Goal: Task Accomplishment & Management: Use online tool/utility

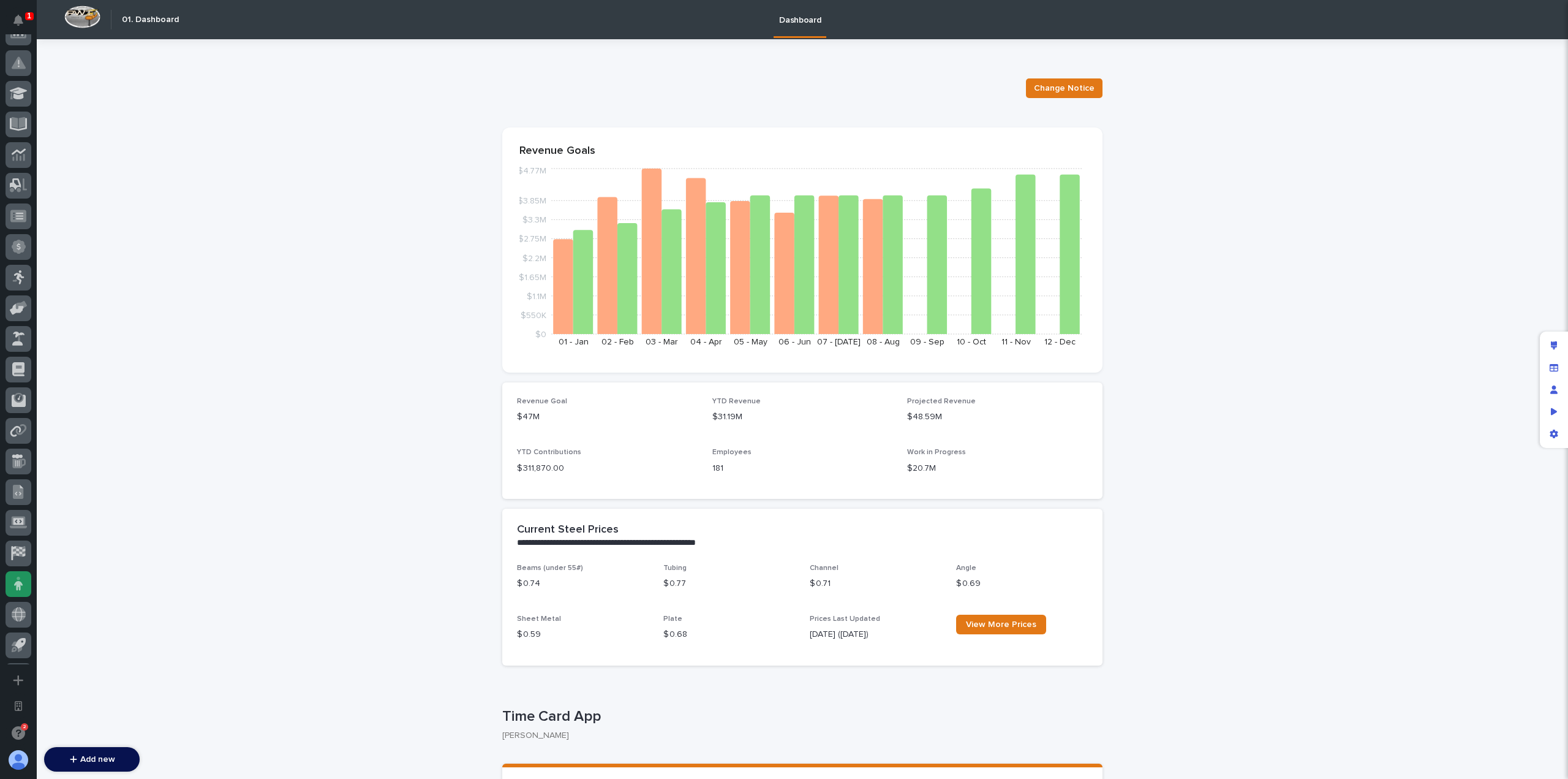
scroll to position [412, 0]
click at [24, 429] on icon at bounding box center [19, 429] width 12 height 10
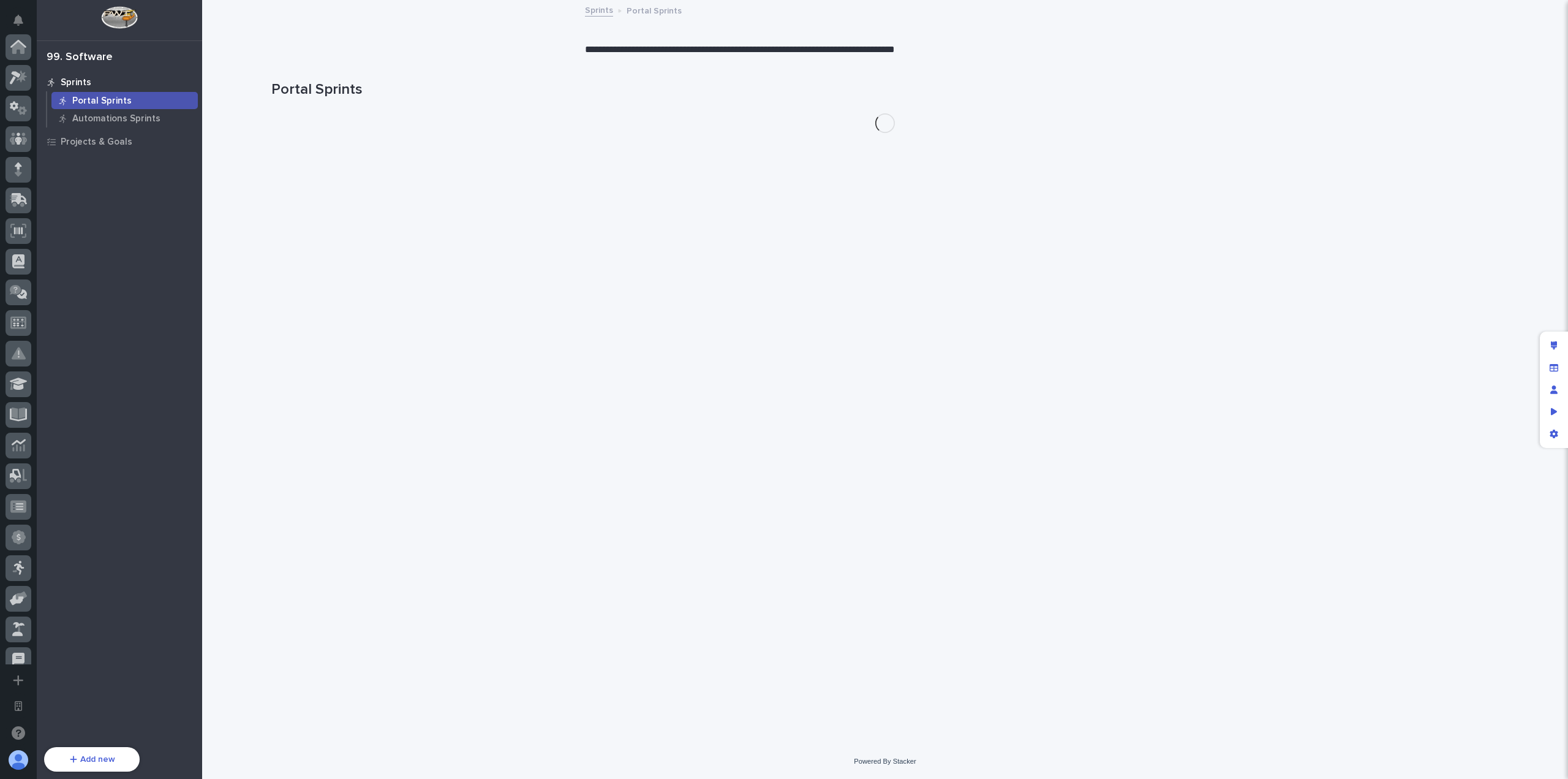
scroll to position [412, 0]
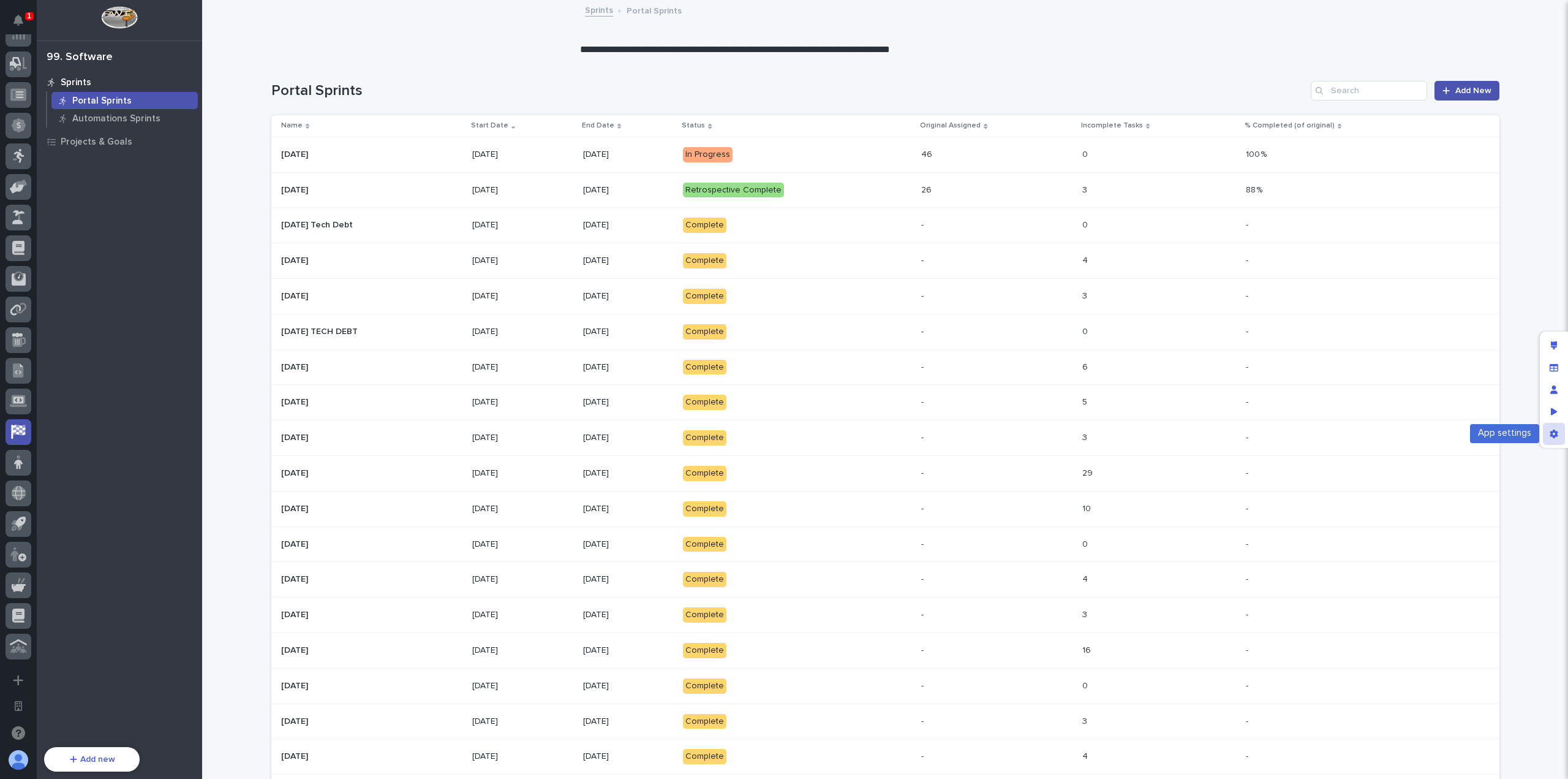
click at [1555, 435] on icon "App settings" at bounding box center [1554, 433] width 8 height 9
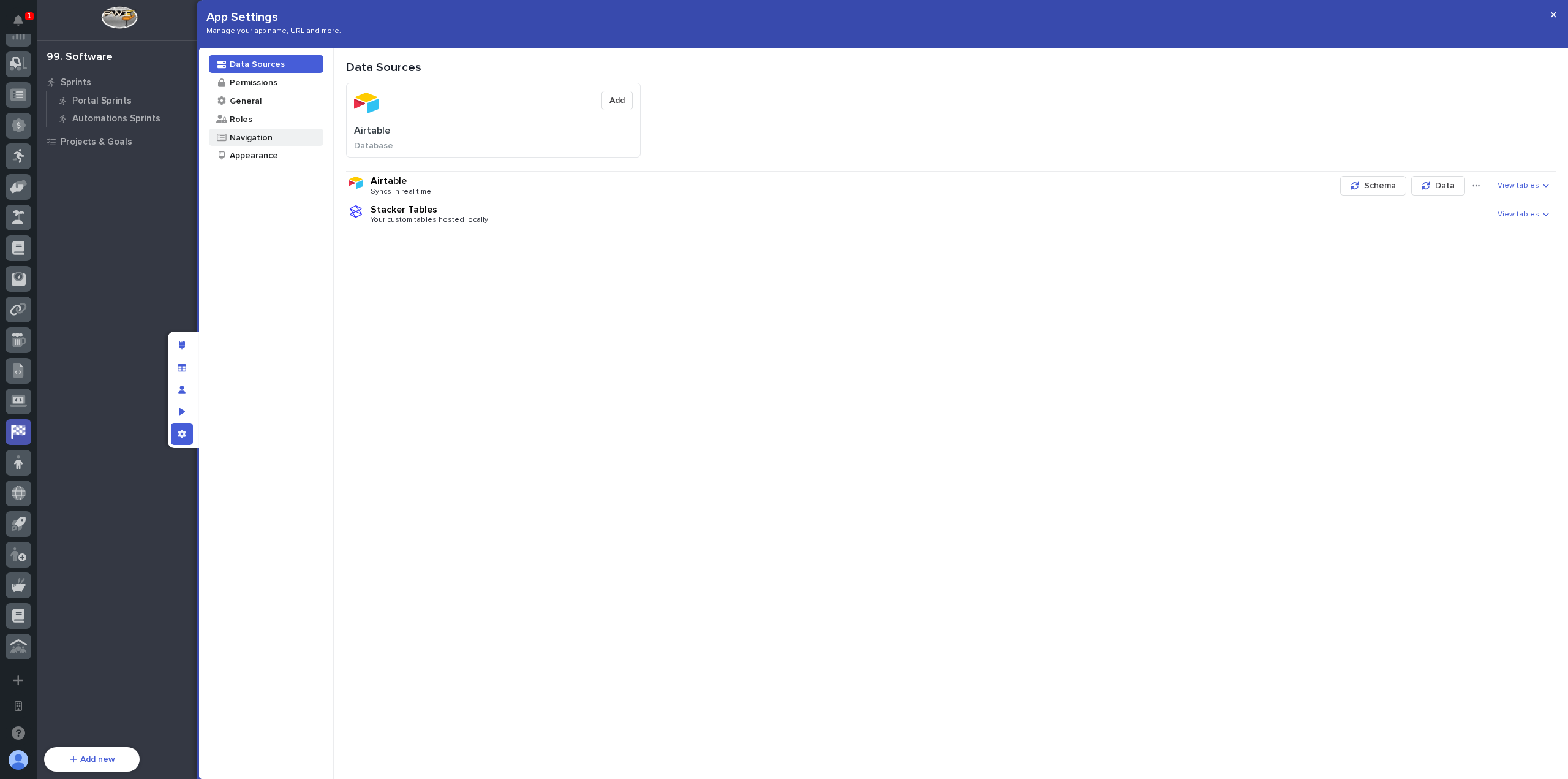
click at [268, 140] on div "Navigation" at bounding box center [250, 137] width 44 height 11
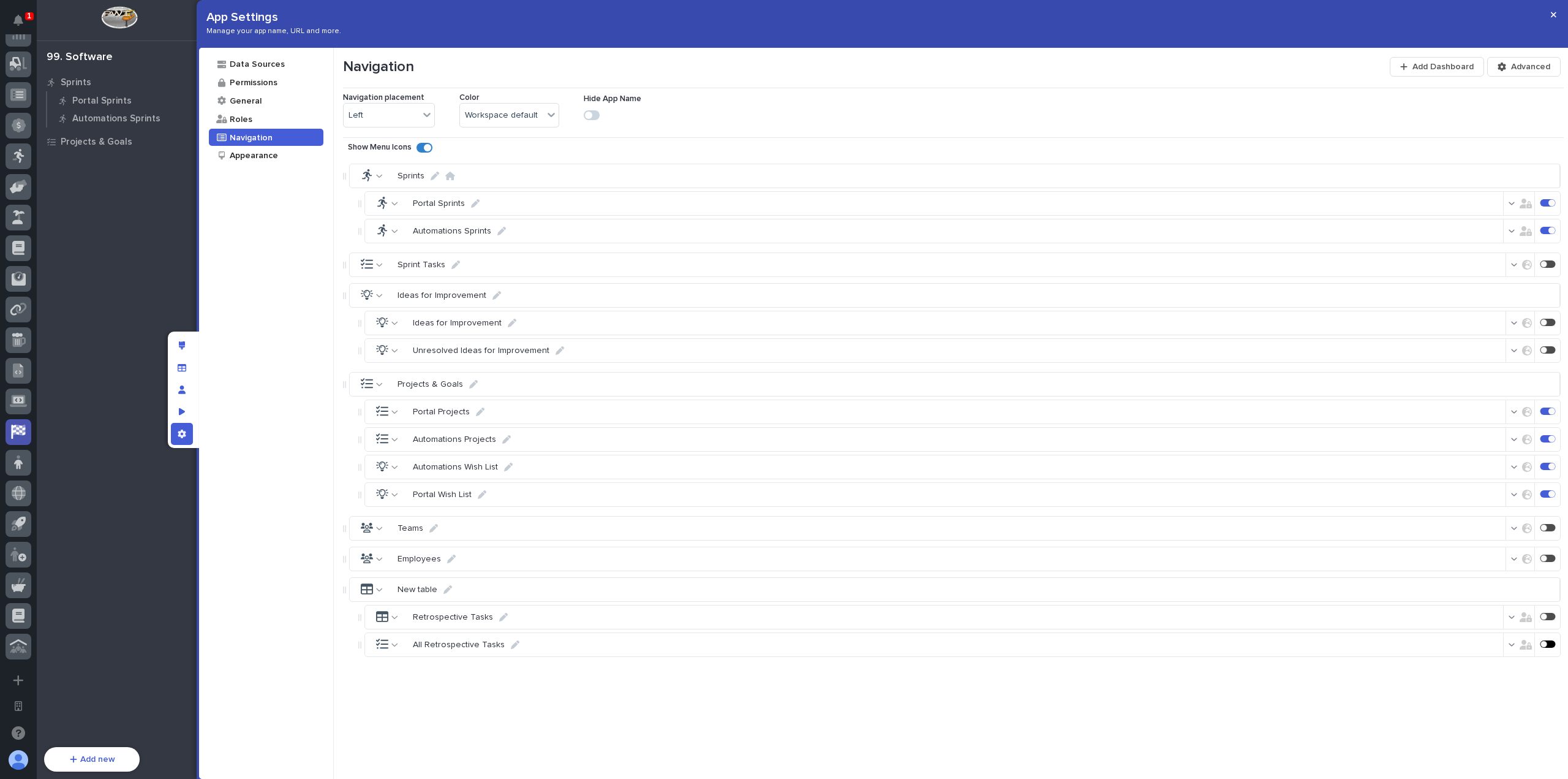
click at [1540, 641] on div at bounding box center [1544, 644] width 7 height 7
click at [1548, 641] on div at bounding box center [1552, 644] width 7 height 7
click at [1540, 613] on div at bounding box center [1548, 616] width 16 height 7
click at [1558, 15] on button "button" at bounding box center [1553, 14] width 20 height 20
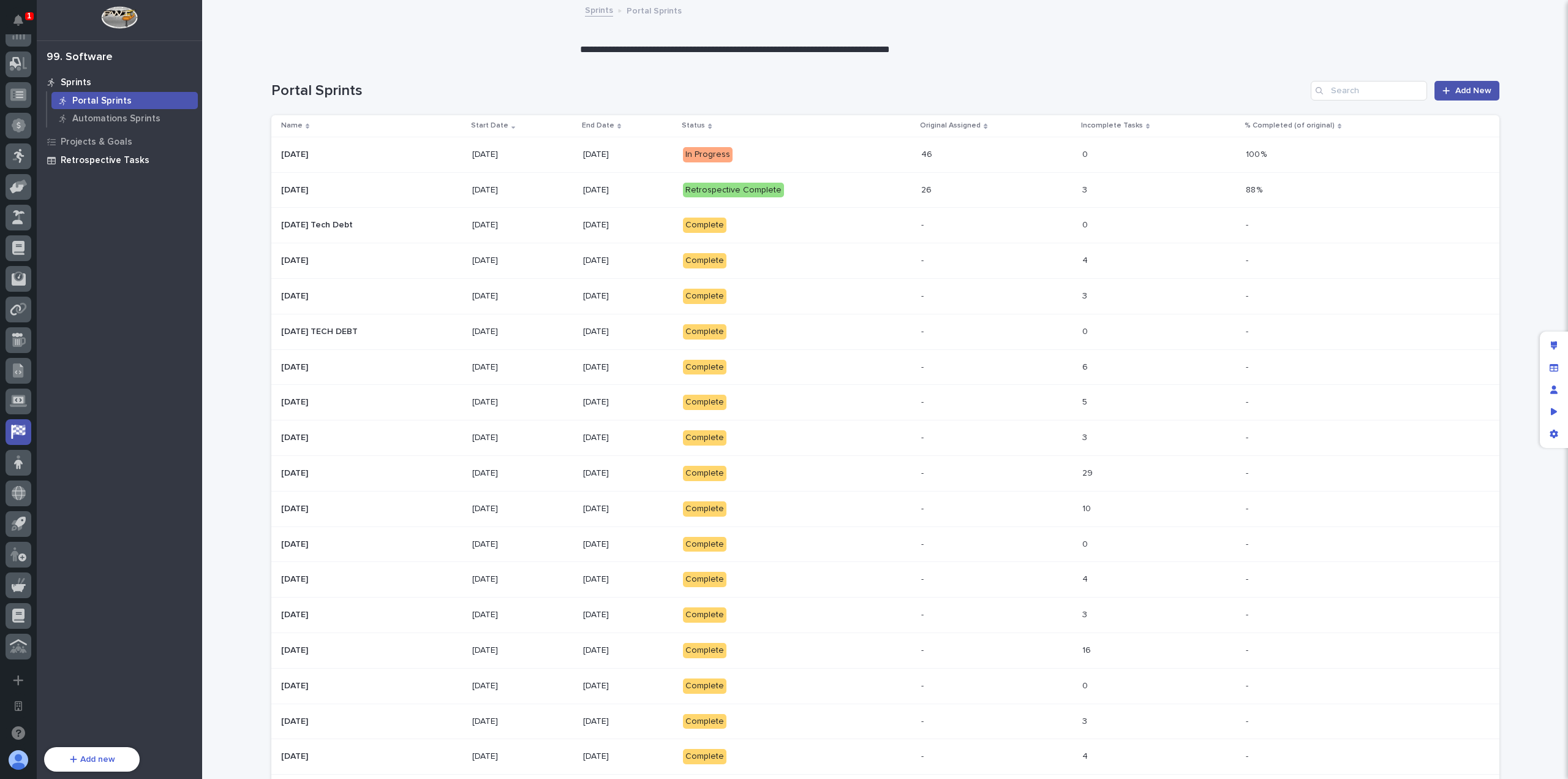
click at [45, 163] on div "Retrospective Tasks" at bounding box center [119, 159] width 159 height 17
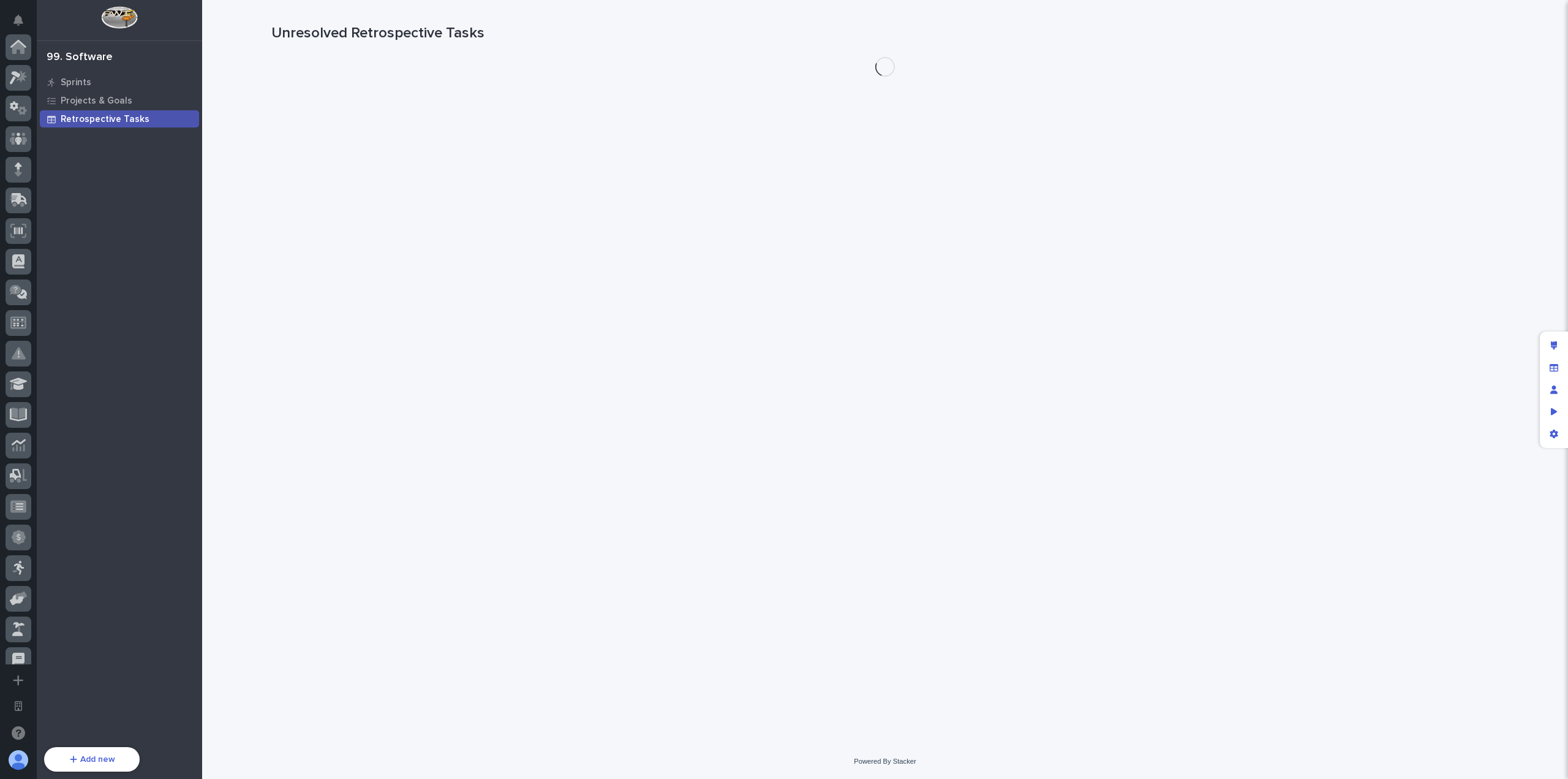
scroll to position [412, 0]
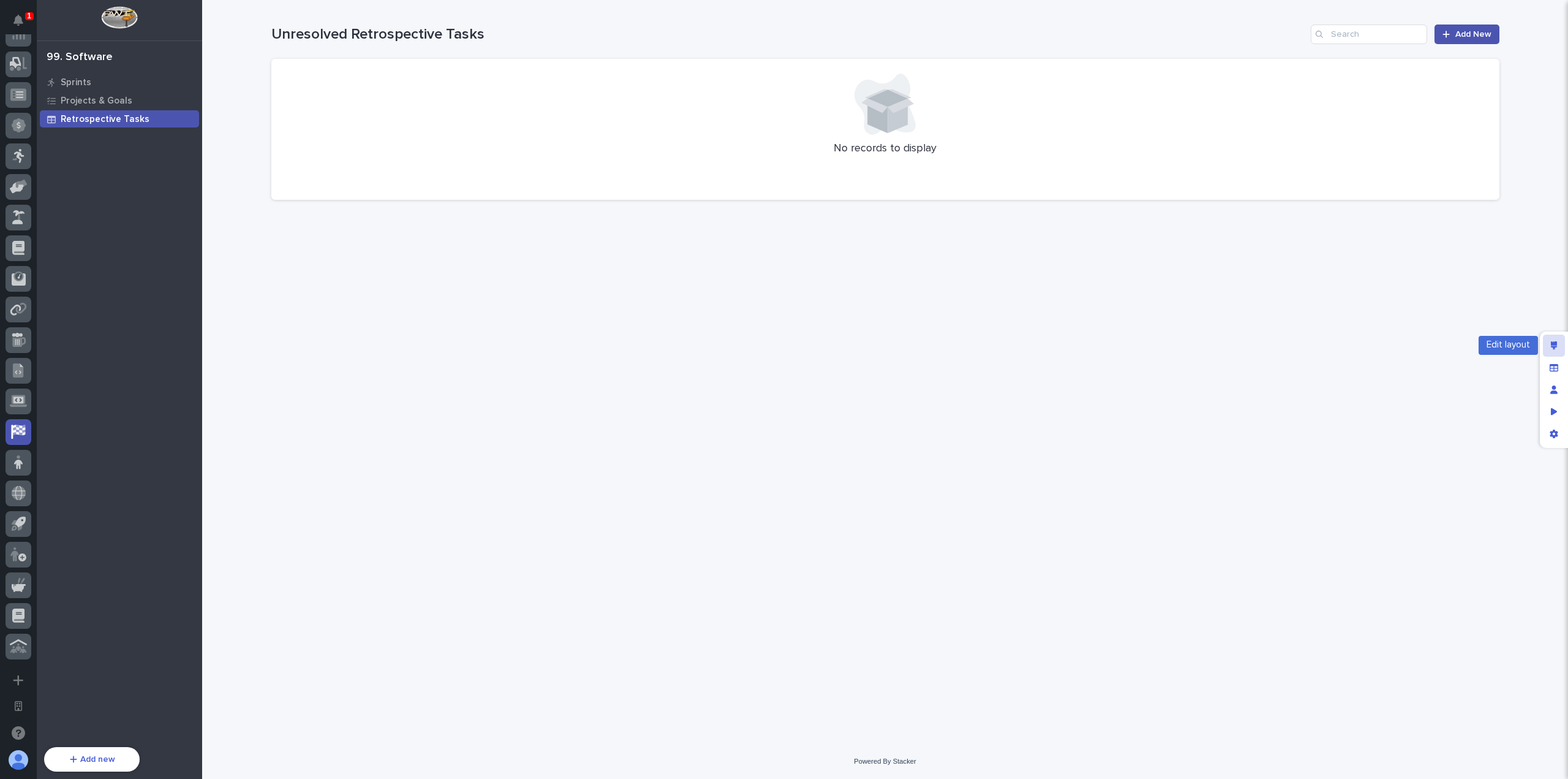
click at [1552, 350] on div "Edit layout" at bounding box center [1554, 346] width 22 height 22
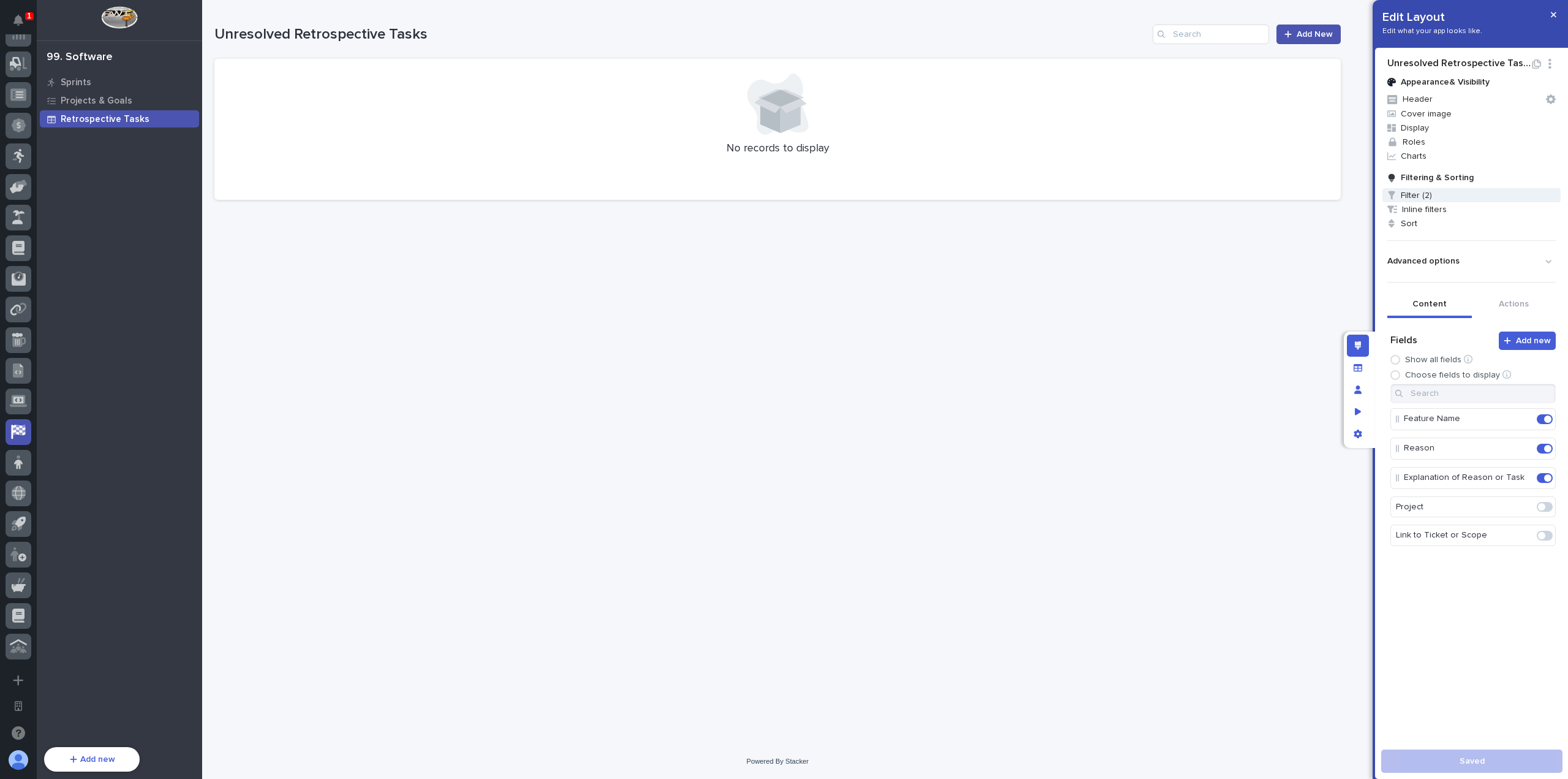
click at [1415, 189] on span "Filter (2)" at bounding box center [1472, 195] width 178 height 14
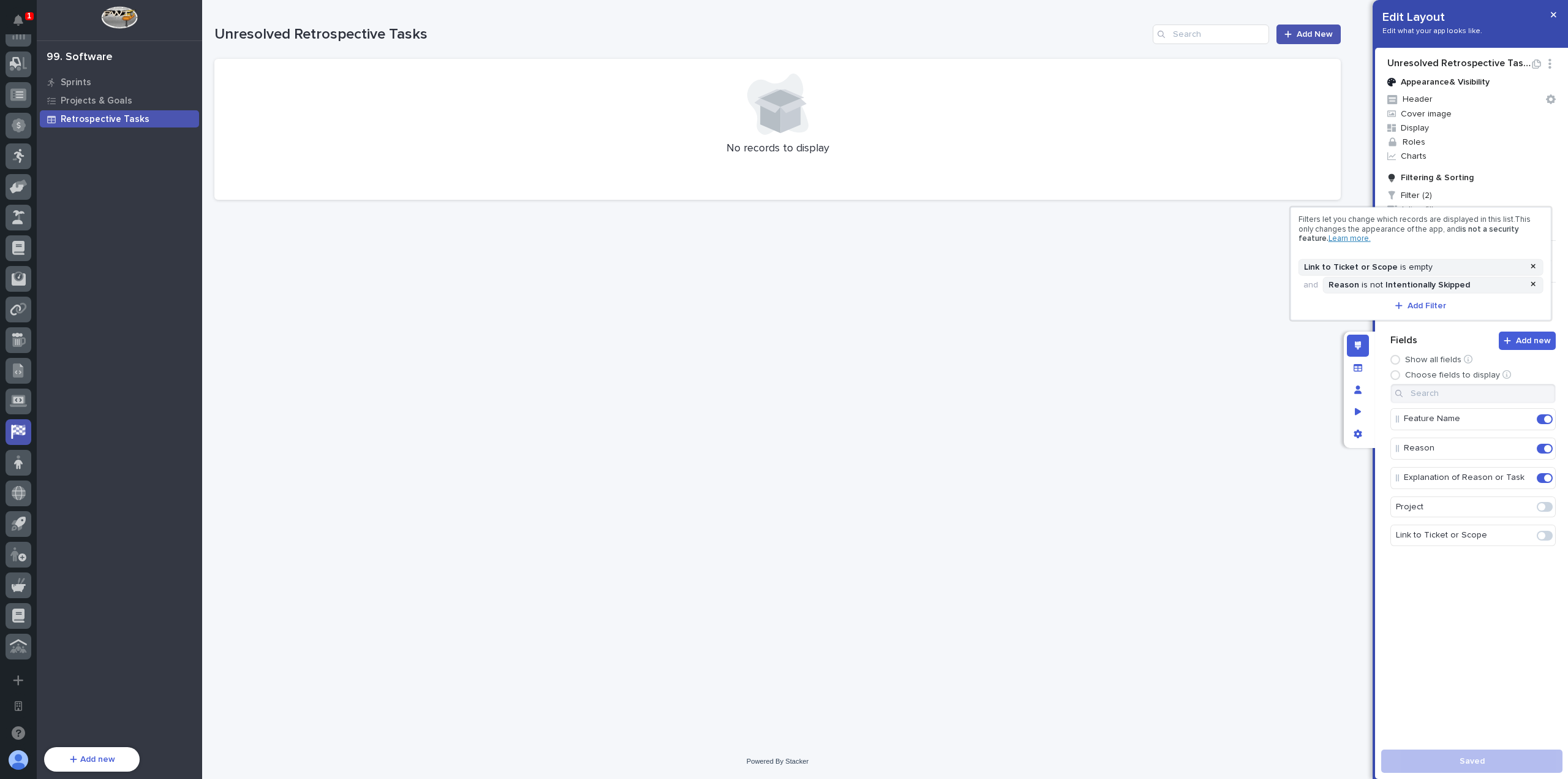
click at [1546, 10] on div at bounding box center [784, 390] width 1568 height 779
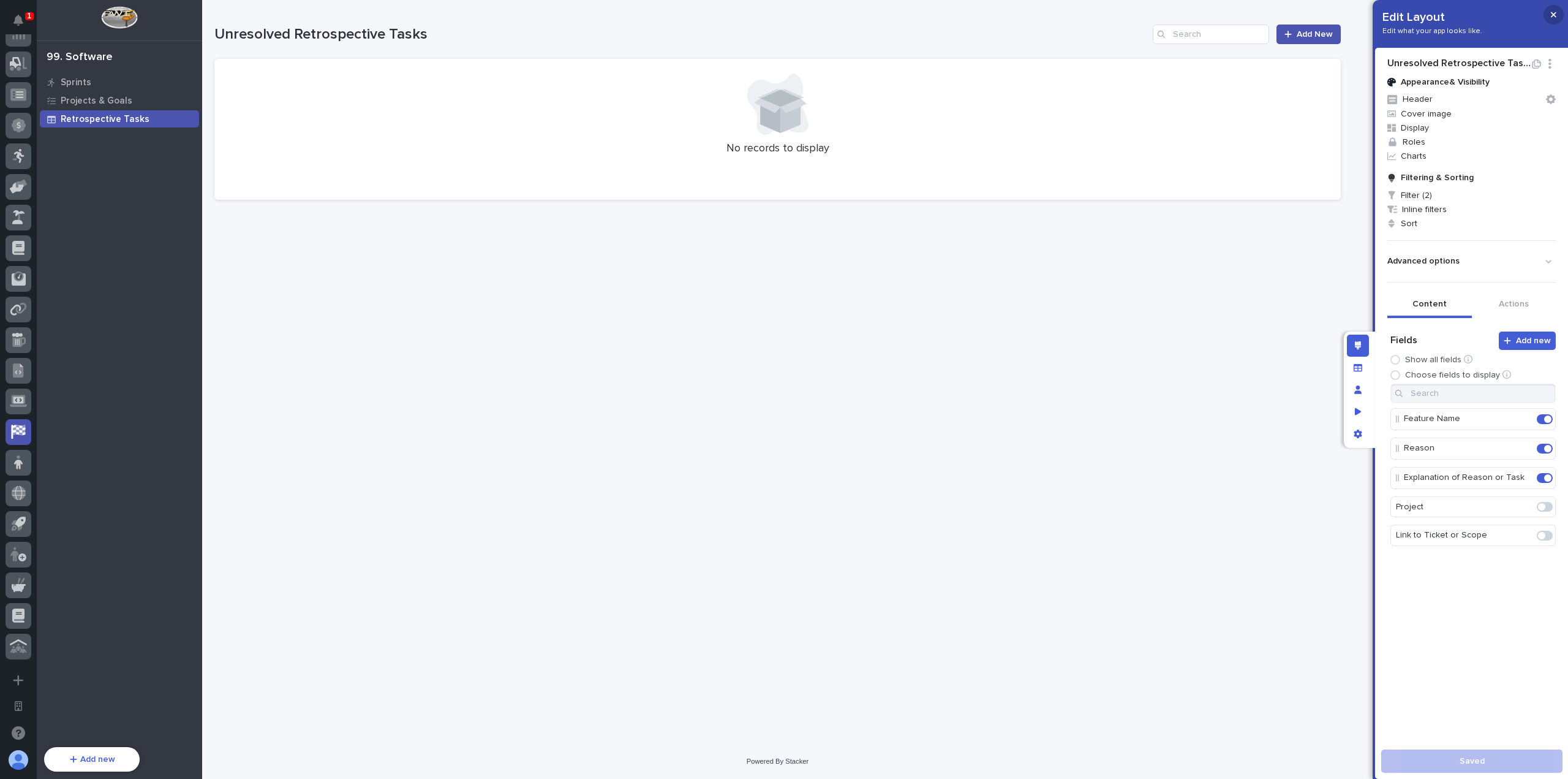
click at [1555, 17] on icon "button" at bounding box center [1553, 15] width 5 height 5
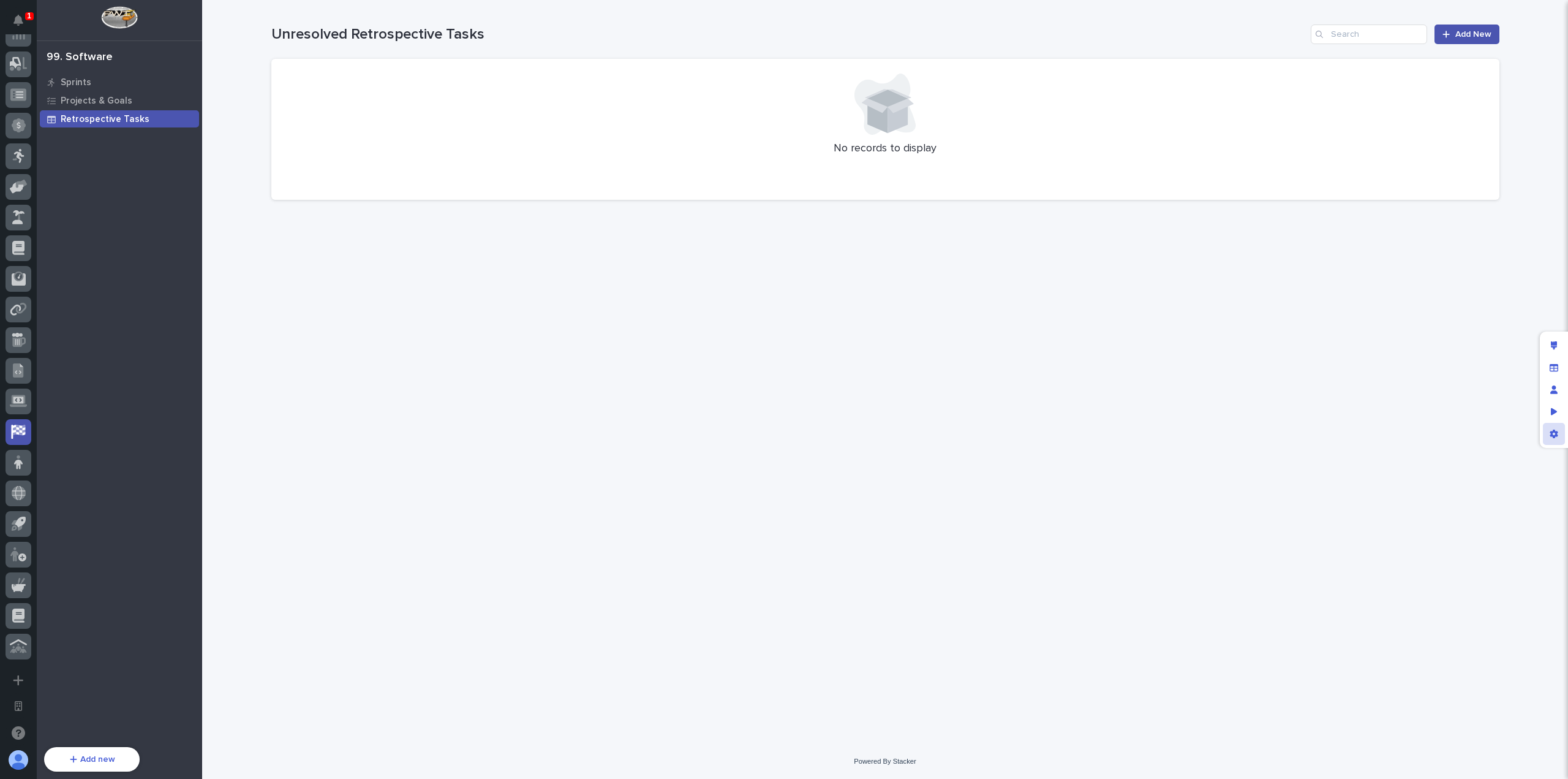
click at [1546, 434] on div "App settings" at bounding box center [1554, 433] width 22 height 22
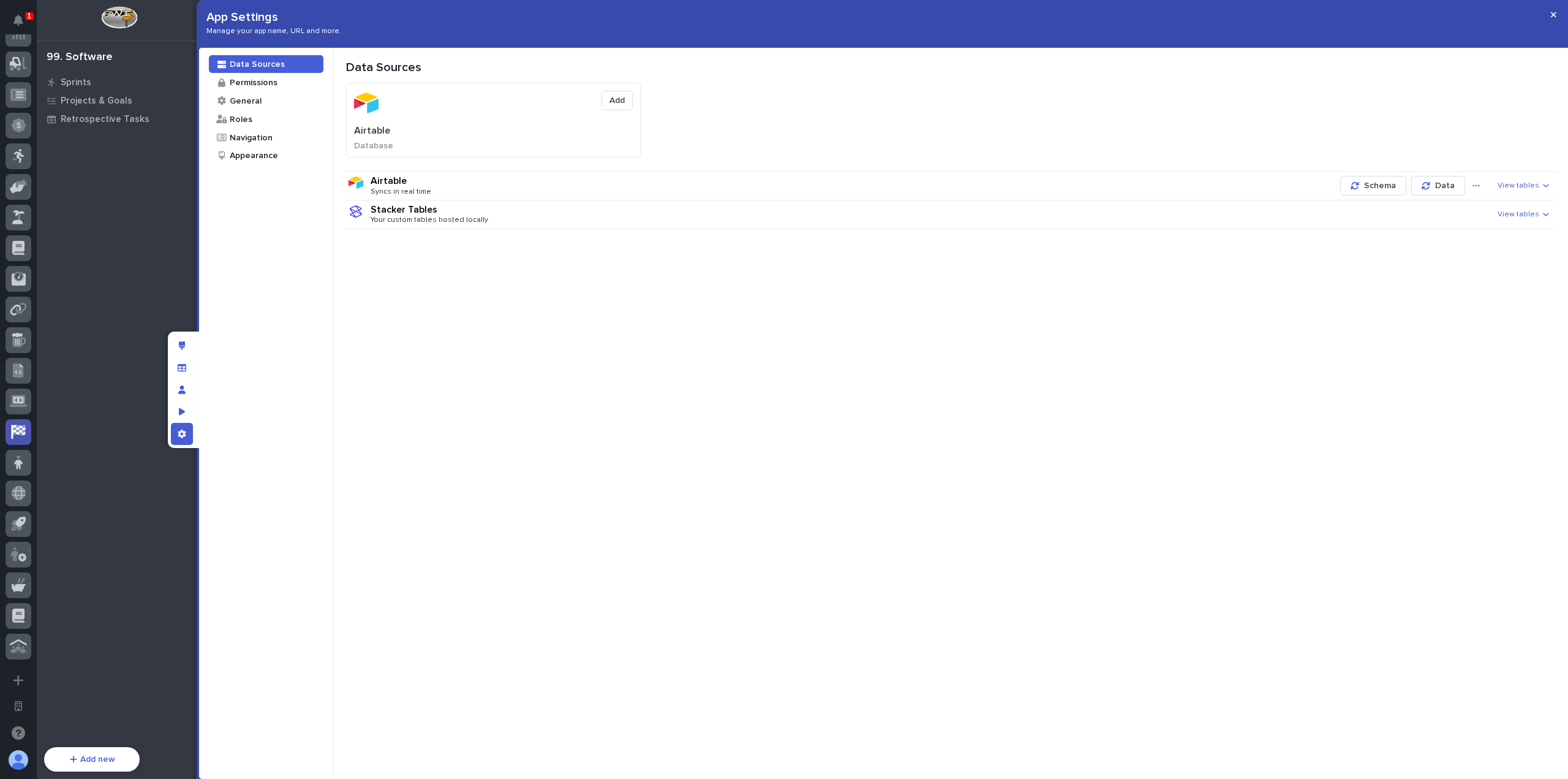
click at [163, 246] on div "Sprints Projects & Goals Retrospective Tasks" at bounding box center [119, 406] width 165 height 667
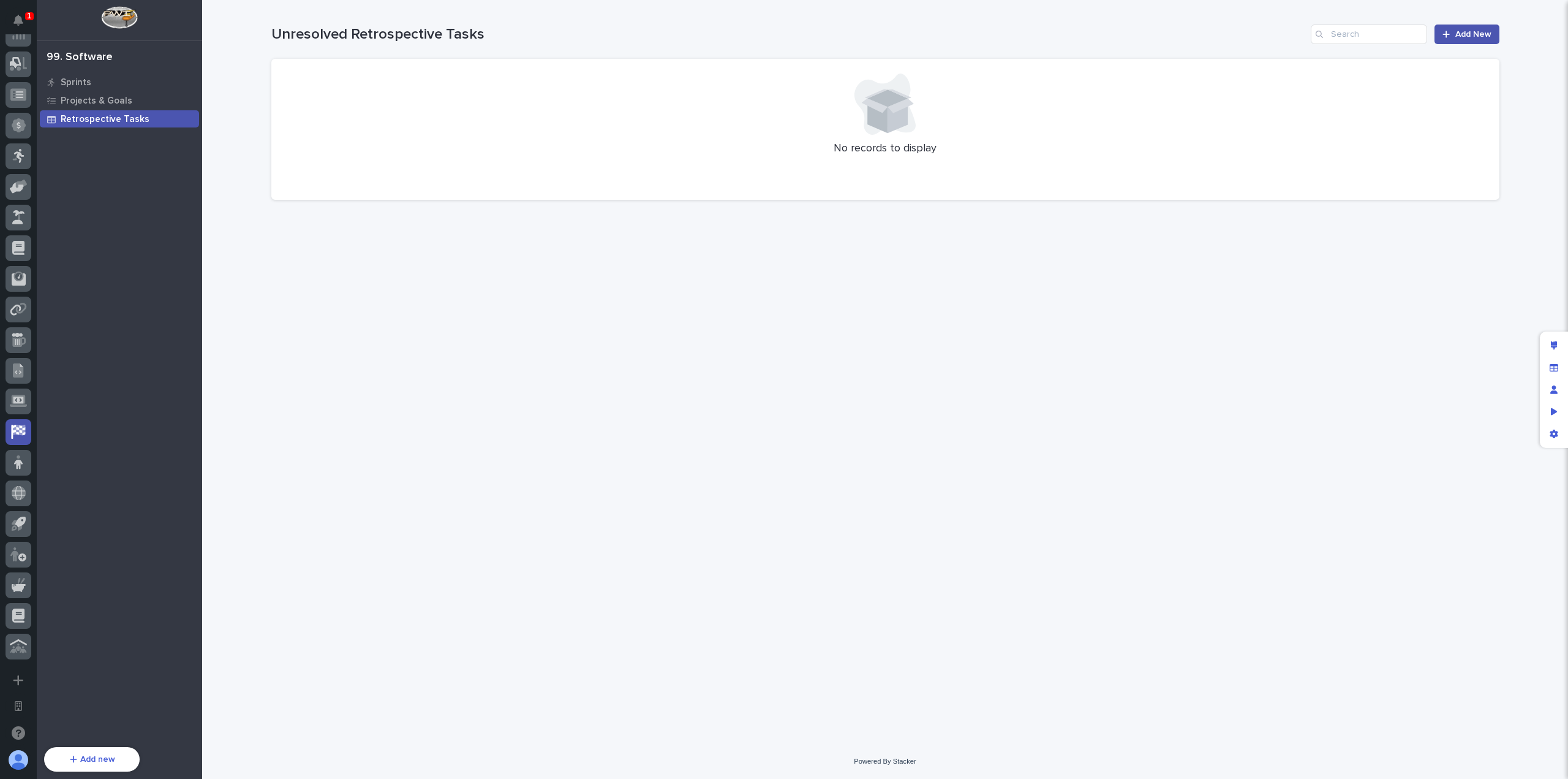
click at [963, 266] on div "Loading... Saving… Loading... Saving… Unresolved Retrospective Tasks Add New No…" at bounding box center [885, 356] width 1240 height 714
click at [1550, 441] on div "App settings" at bounding box center [1554, 433] width 22 height 22
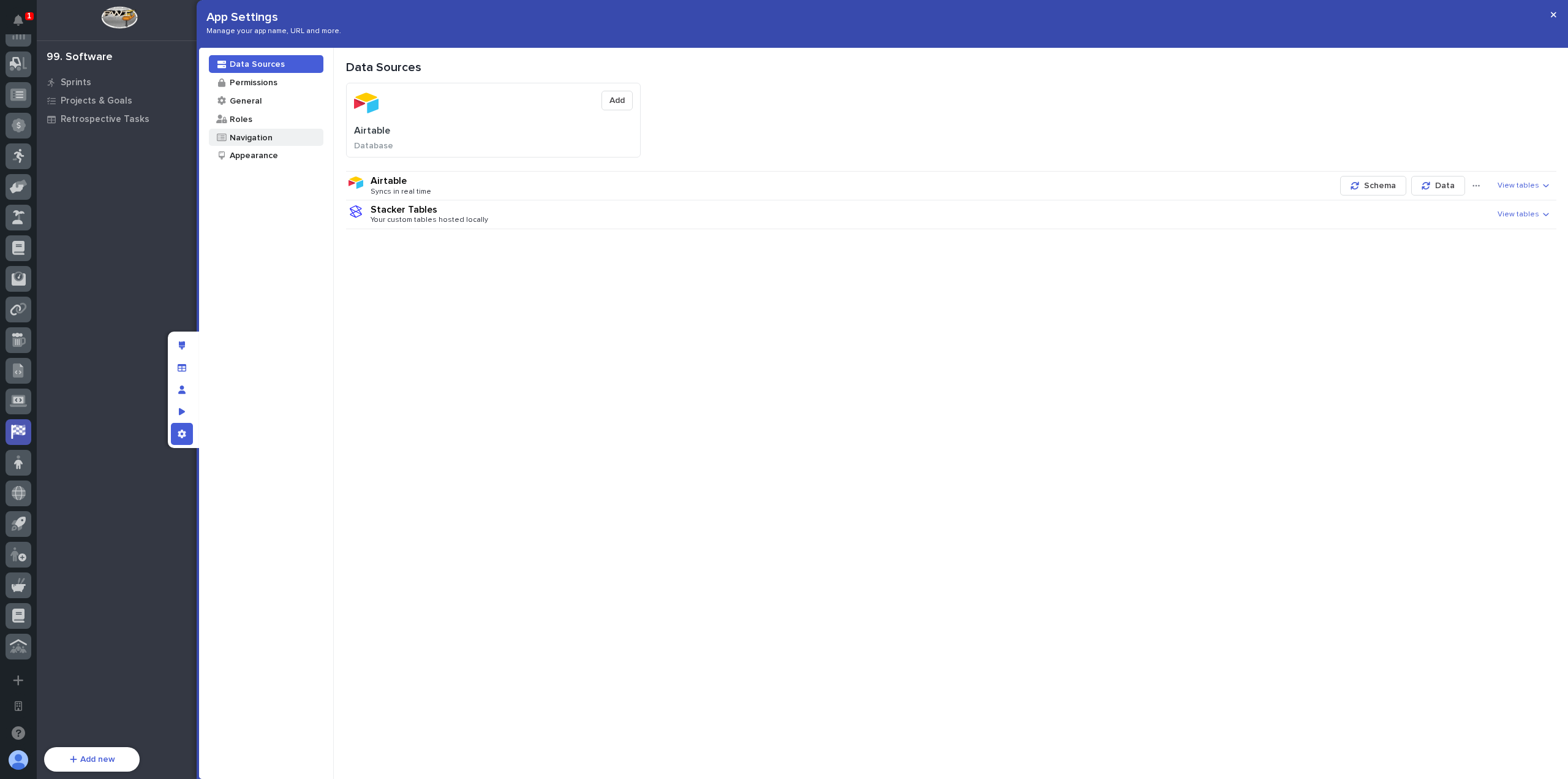
click at [258, 139] on div "Navigation" at bounding box center [250, 137] width 44 height 11
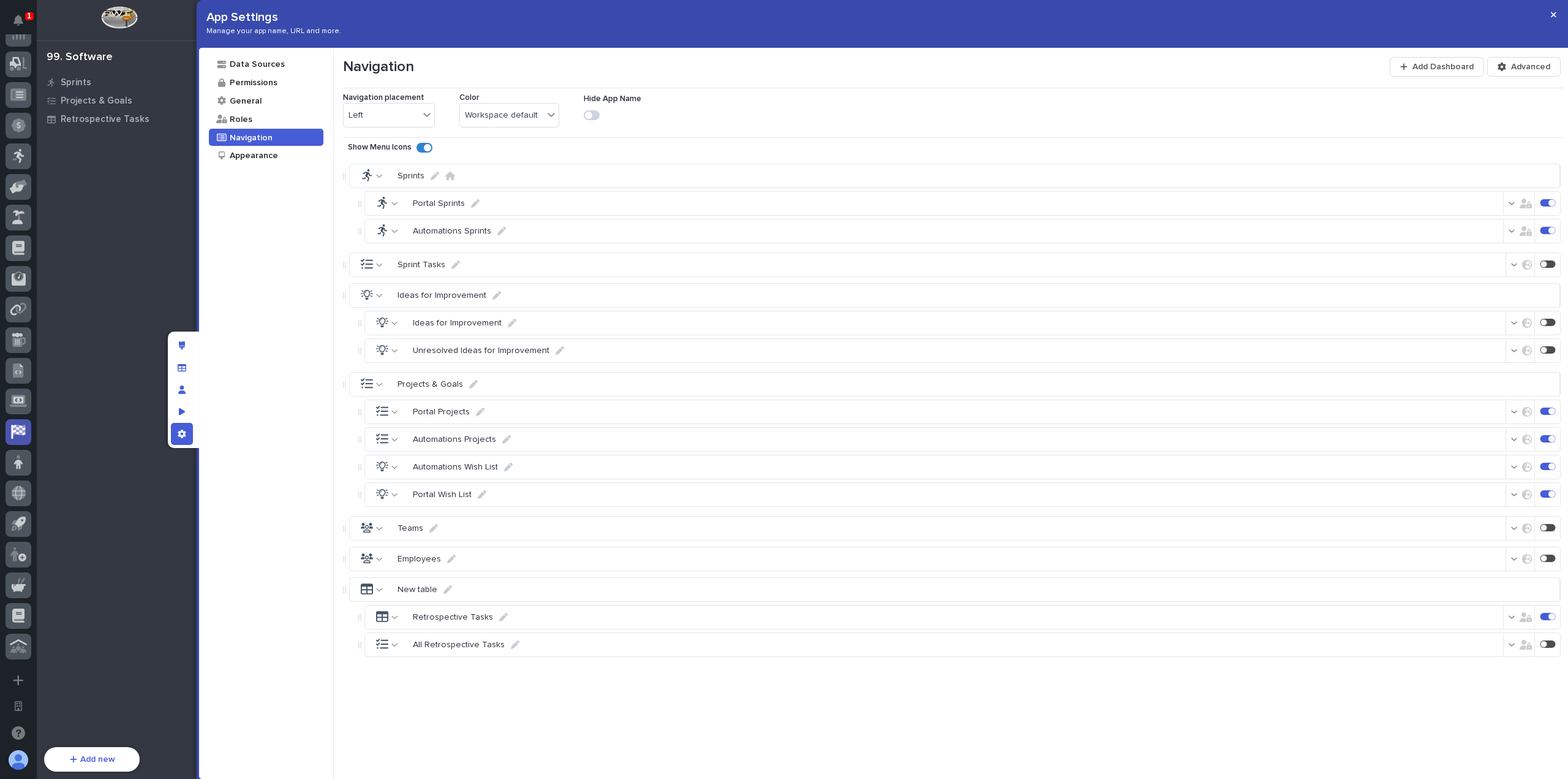
click at [1519, 612] on icon "button" at bounding box center [1525, 617] width 12 height 10
click at [508, 612] on div "Retrospective Tasks" at bounding box center [962, 617] width 1196 height 24
click at [491, 612] on div "Retrospective Tasks" at bounding box center [460, 617] width 95 height 10
click at [499, 613] on icon at bounding box center [503, 617] width 9 height 9
click at [420, 611] on input "Retrospective Tasks" at bounding box center [460, 618] width 105 height 24
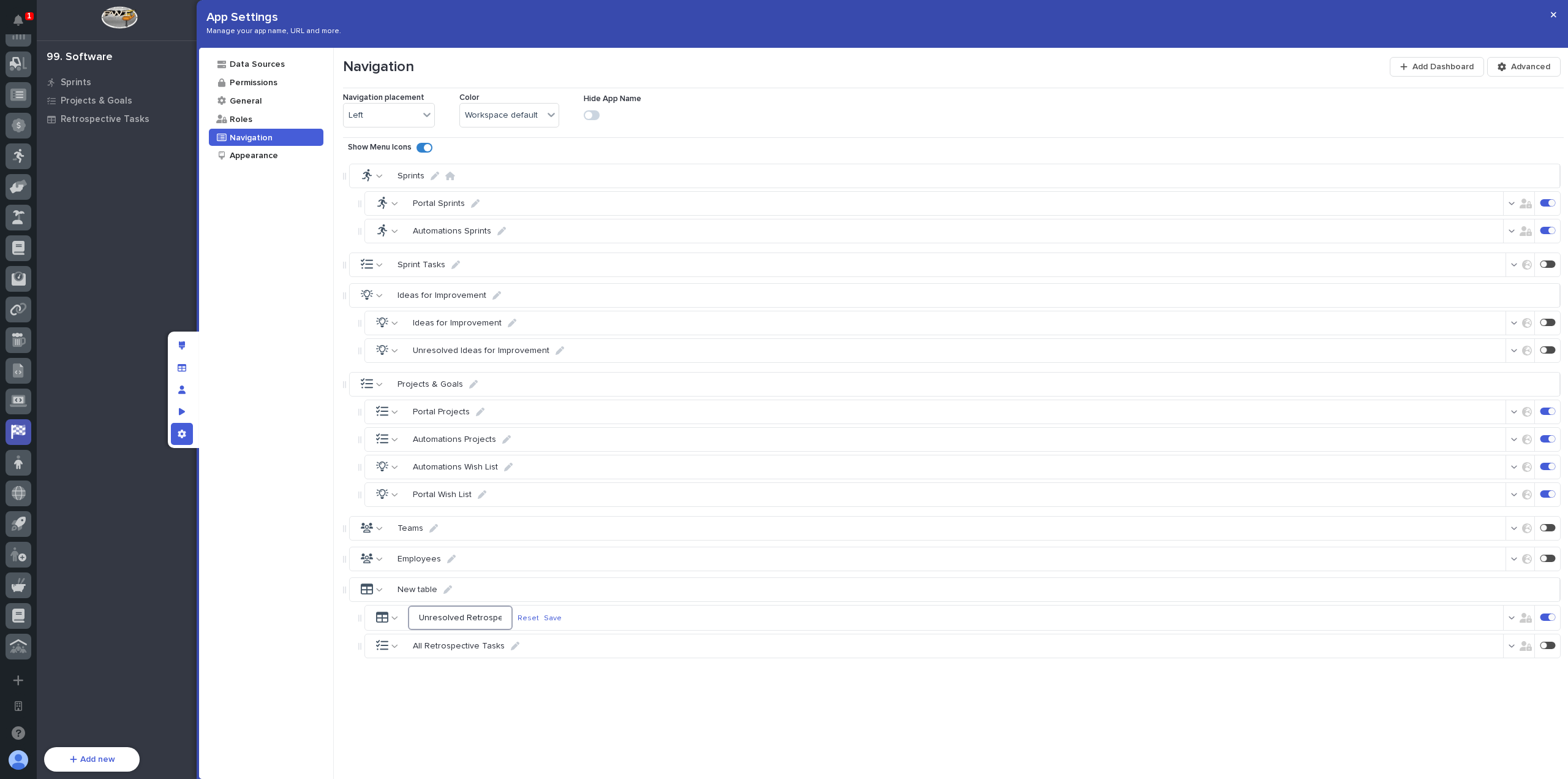
type input "Unresolved Retrospective Tasks"
click at [560, 614] on p "Save" at bounding box center [551, 618] width 18 height 9
click at [1550, 13] on button "button" at bounding box center [1553, 14] width 20 height 20
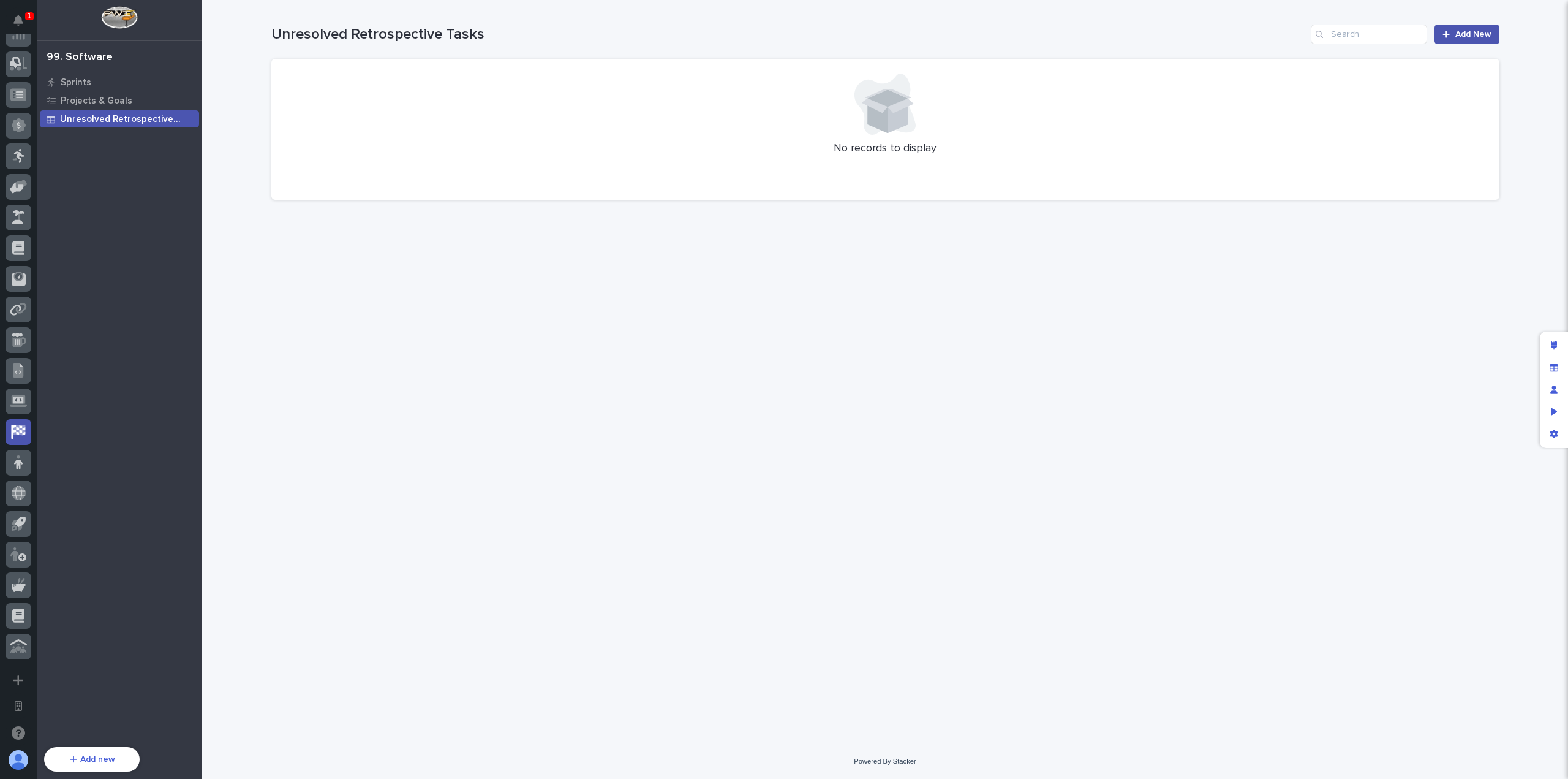
click at [435, 288] on div "Loading... Saving… Loading... Saving… Unresolved Retrospective Tasks Add New No…" at bounding box center [885, 356] width 1240 height 714
